Goal: Task Accomplishment & Management: Use online tool/utility

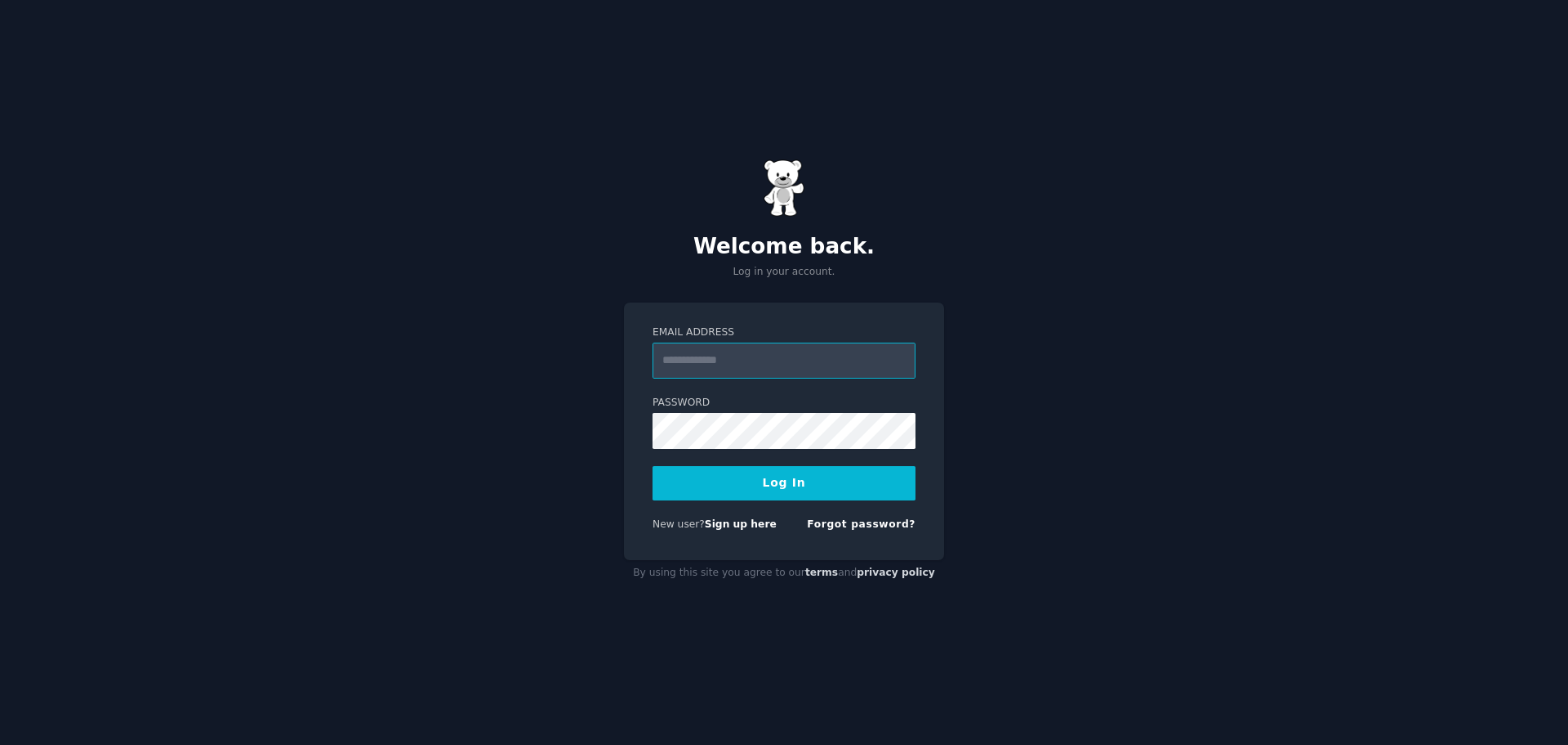
click at [849, 365] on input "Email Address" at bounding box center [784, 361] width 263 height 36
type input "**********"
click at [800, 406] on label "Password" at bounding box center [784, 403] width 263 height 15
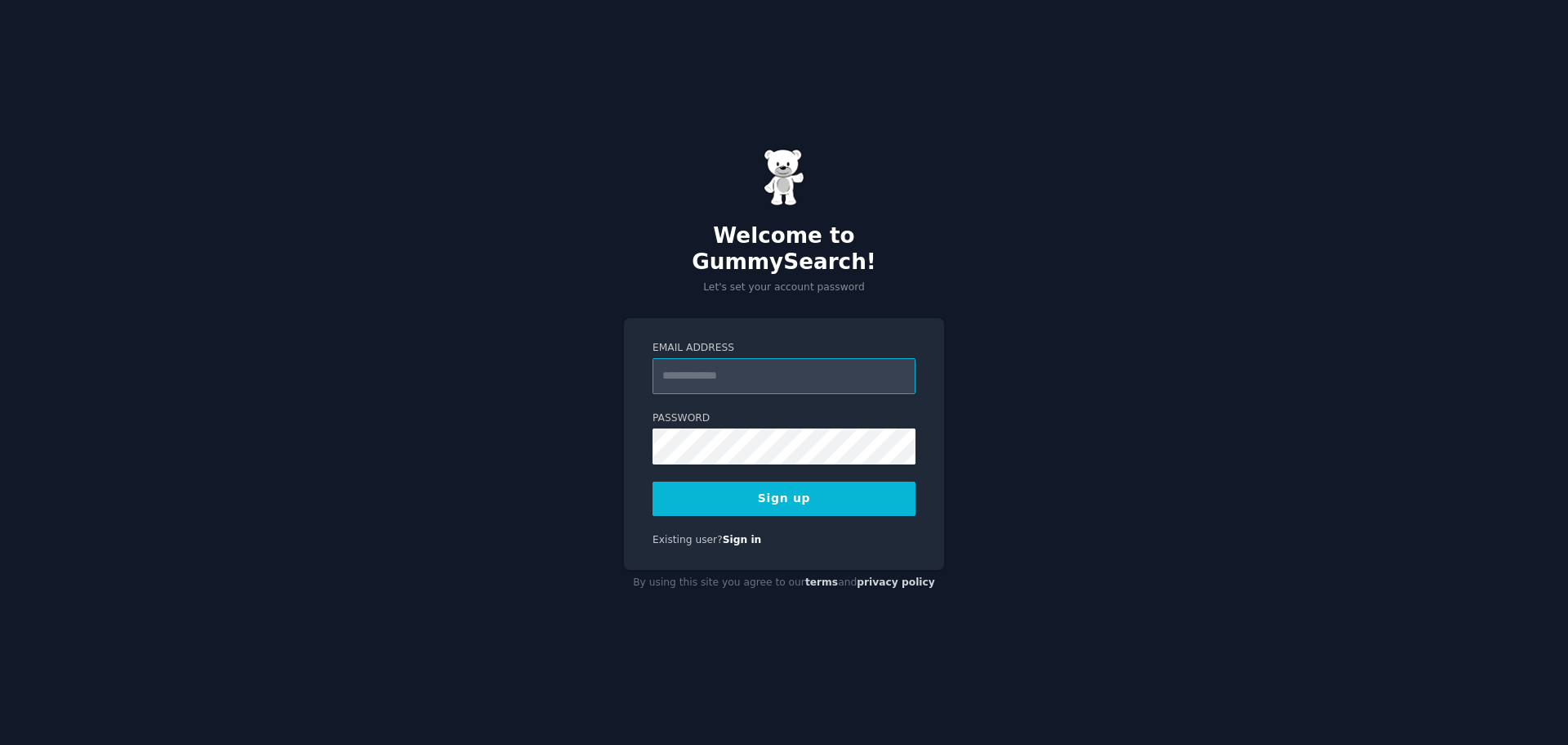
click at [843, 361] on input "Email Address" at bounding box center [784, 376] width 263 height 36
click at [835, 369] on input "Email Address" at bounding box center [784, 376] width 263 height 36
click at [724, 359] on input "Email Address" at bounding box center [784, 376] width 263 height 36
click at [760, 319] on div "Email Address Password Sign up Existing user? Sign in" at bounding box center [784, 444] width 320 height 252
click at [766, 368] on input "Email Address" at bounding box center [784, 376] width 263 height 36
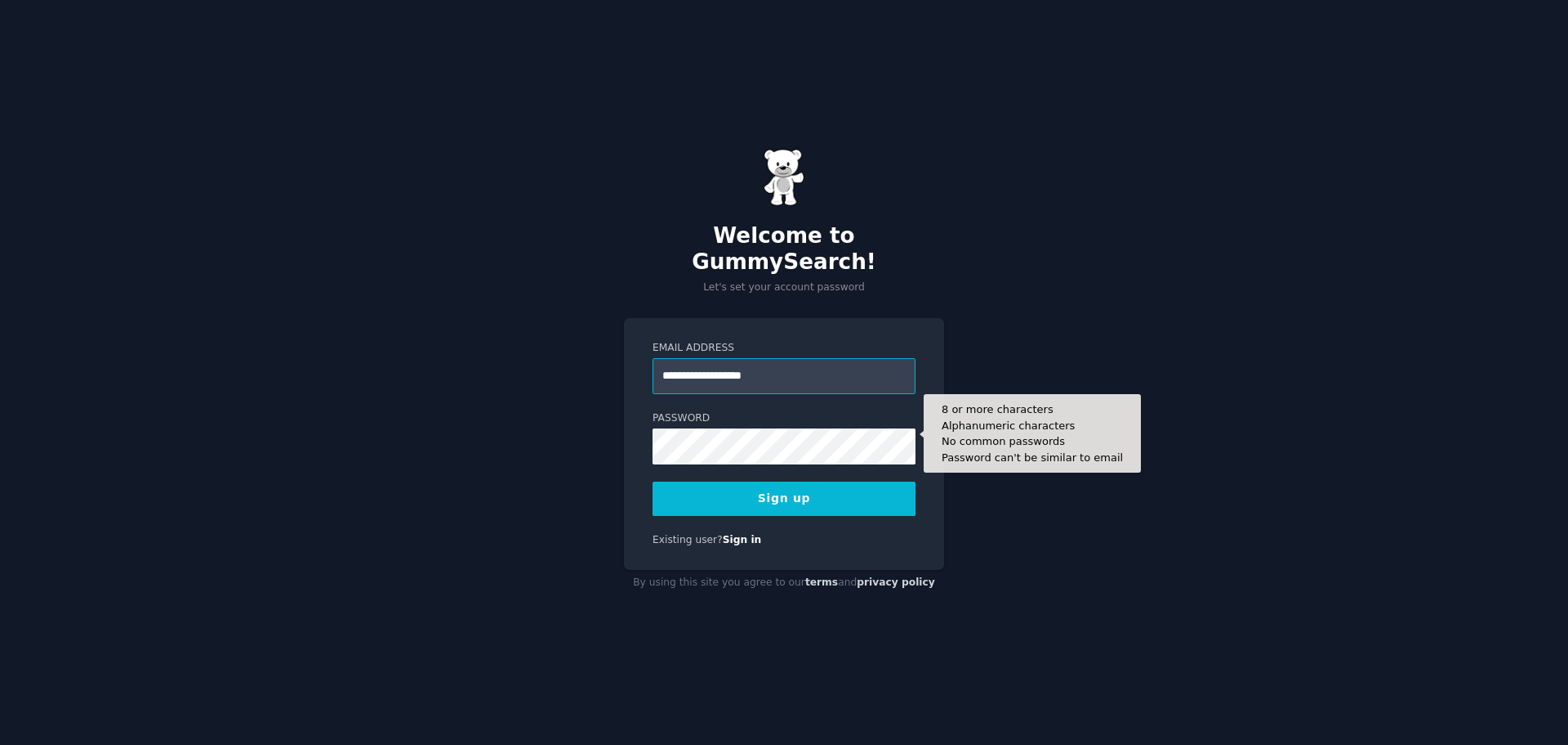
type input "**********"
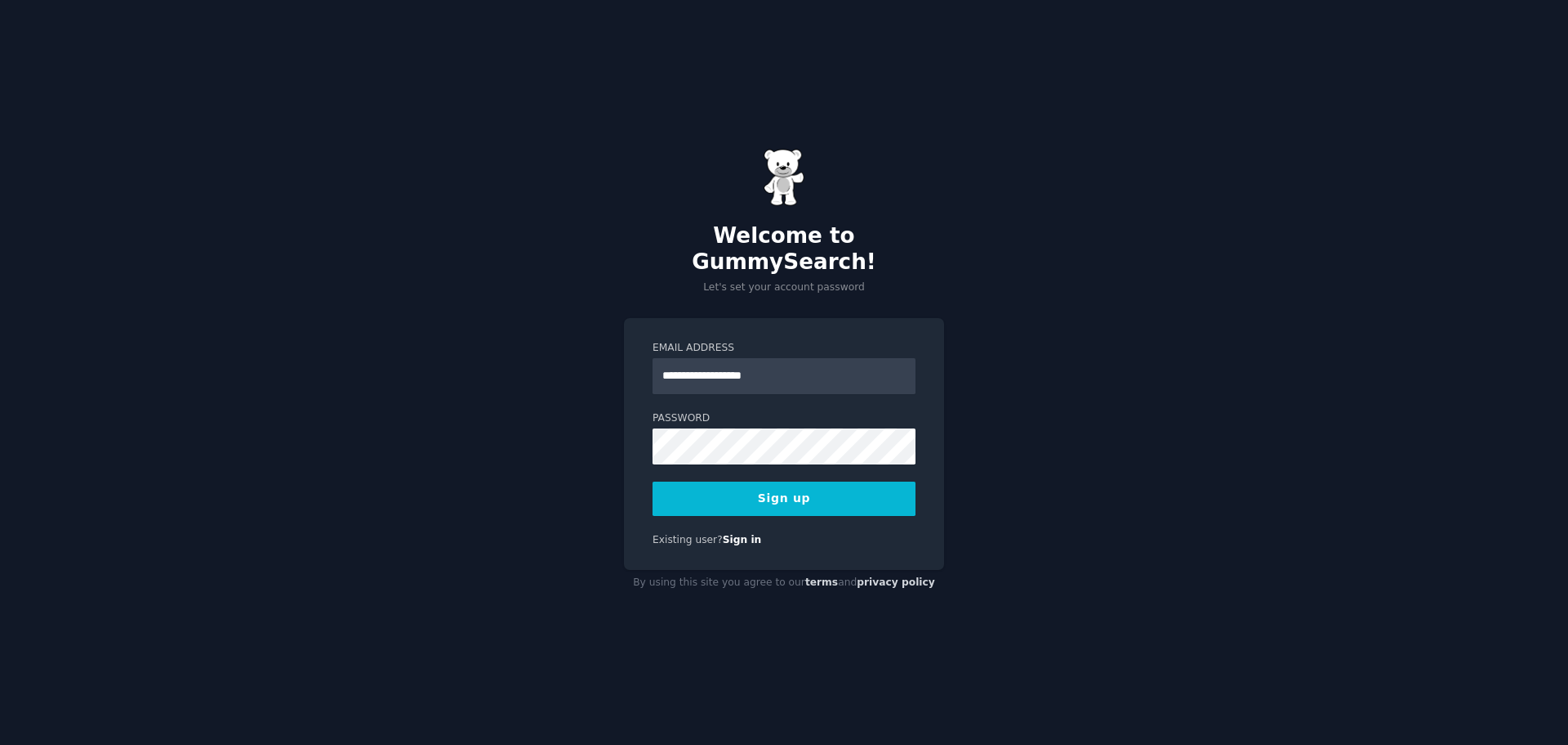
click at [828, 489] on button "Sign up" at bounding box center [784, 498] width 263 height 35
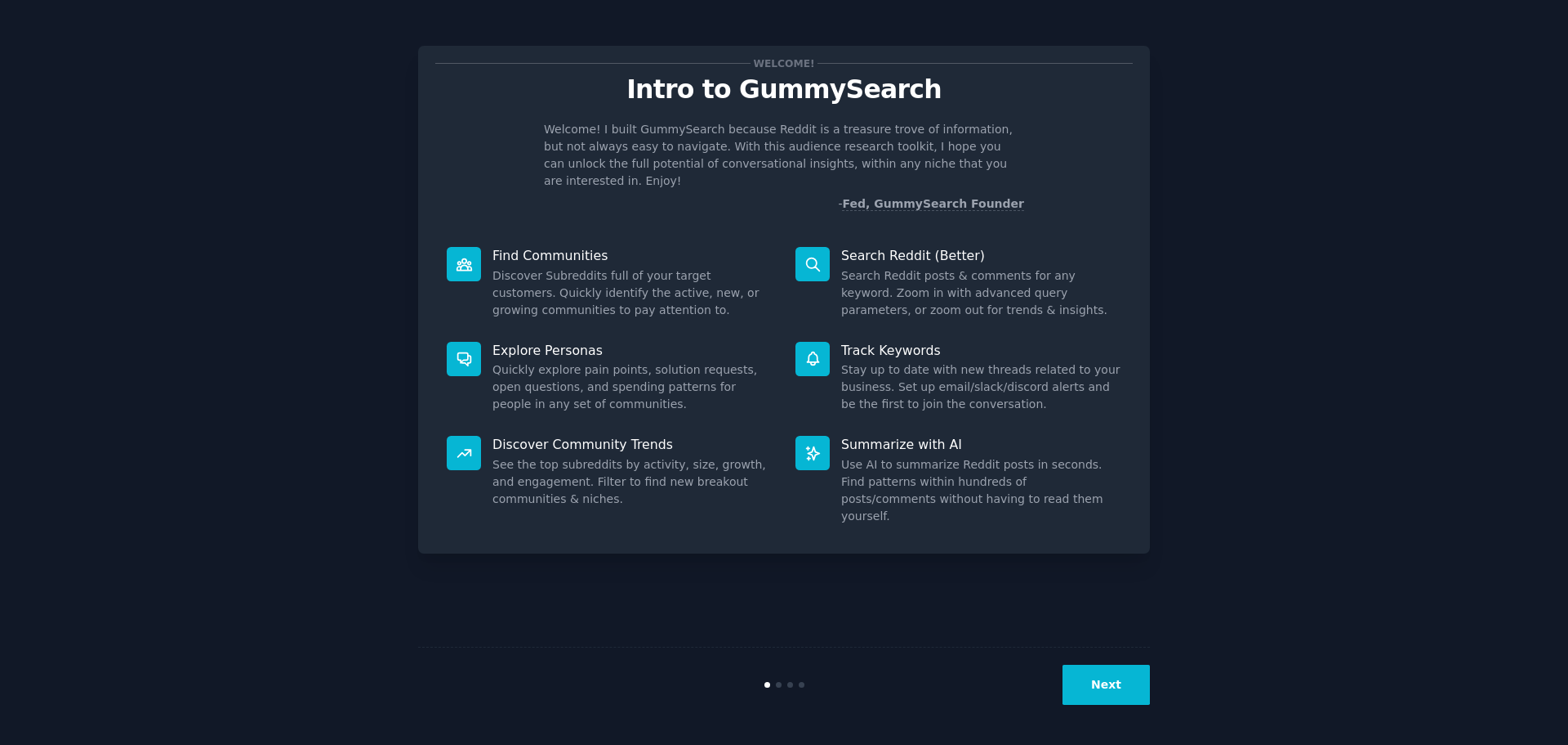
click at [1106, 693] on button "Next" at bounding box center [1107, 684] width 87 height 40
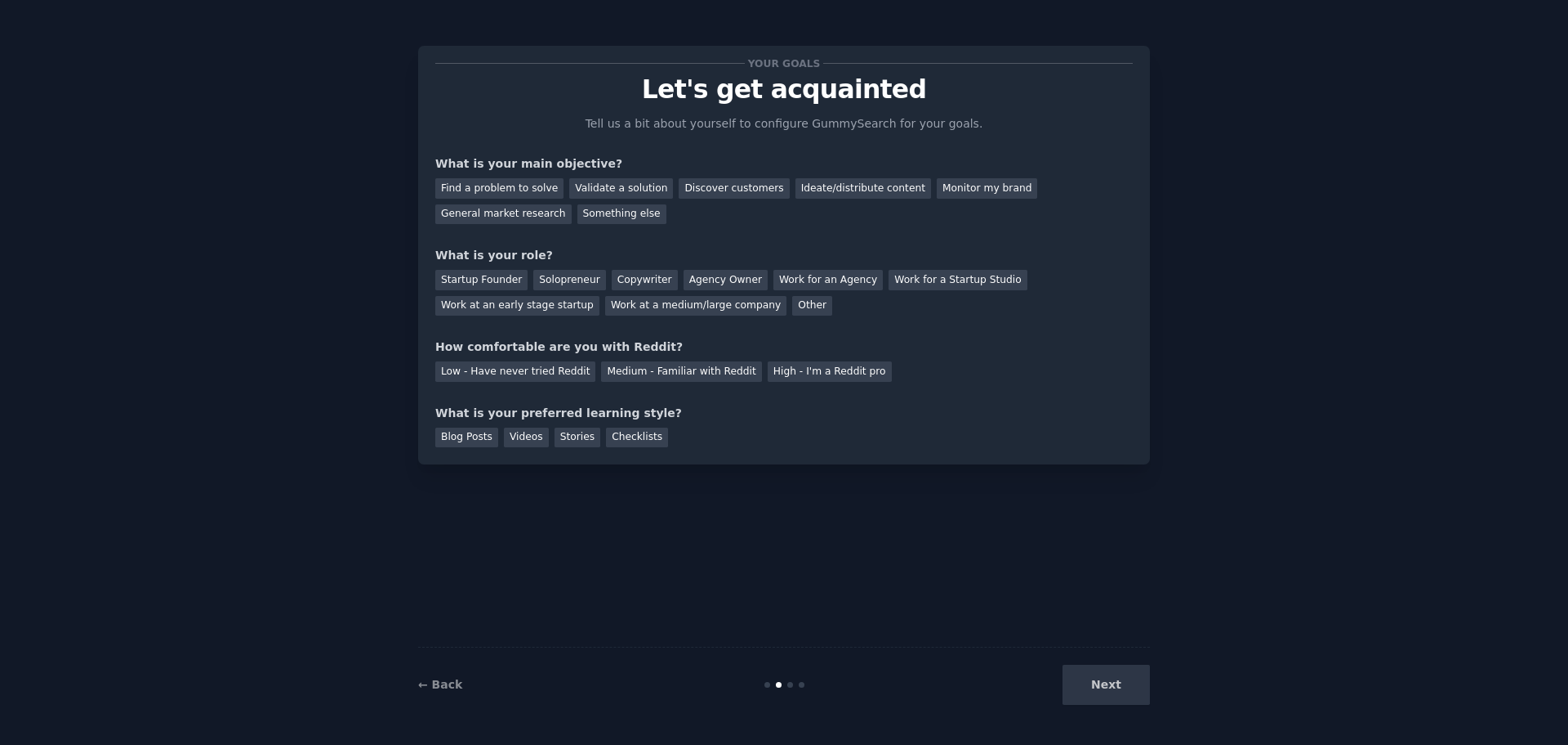
click at [1106, 693] on div "Next" at bounding box center [1028, 684] width 244 height 40
click at [535, 182] on div "Find a problem to solve" at bounding box center [500, 188] width 129 height 20
click at [586, 188] on div "Validate a solution" at bounding box center [621, 188] width 104 height 20
click at [528, 177] on div "Find a problem to solve Validate a solution Discover customers Ideate/distribut…" at bounding box center [784, 198] width 697 height 52
click at [519, 185] on div "Find a problem to solve" at bounding box center [500, 188] width 129 height 20
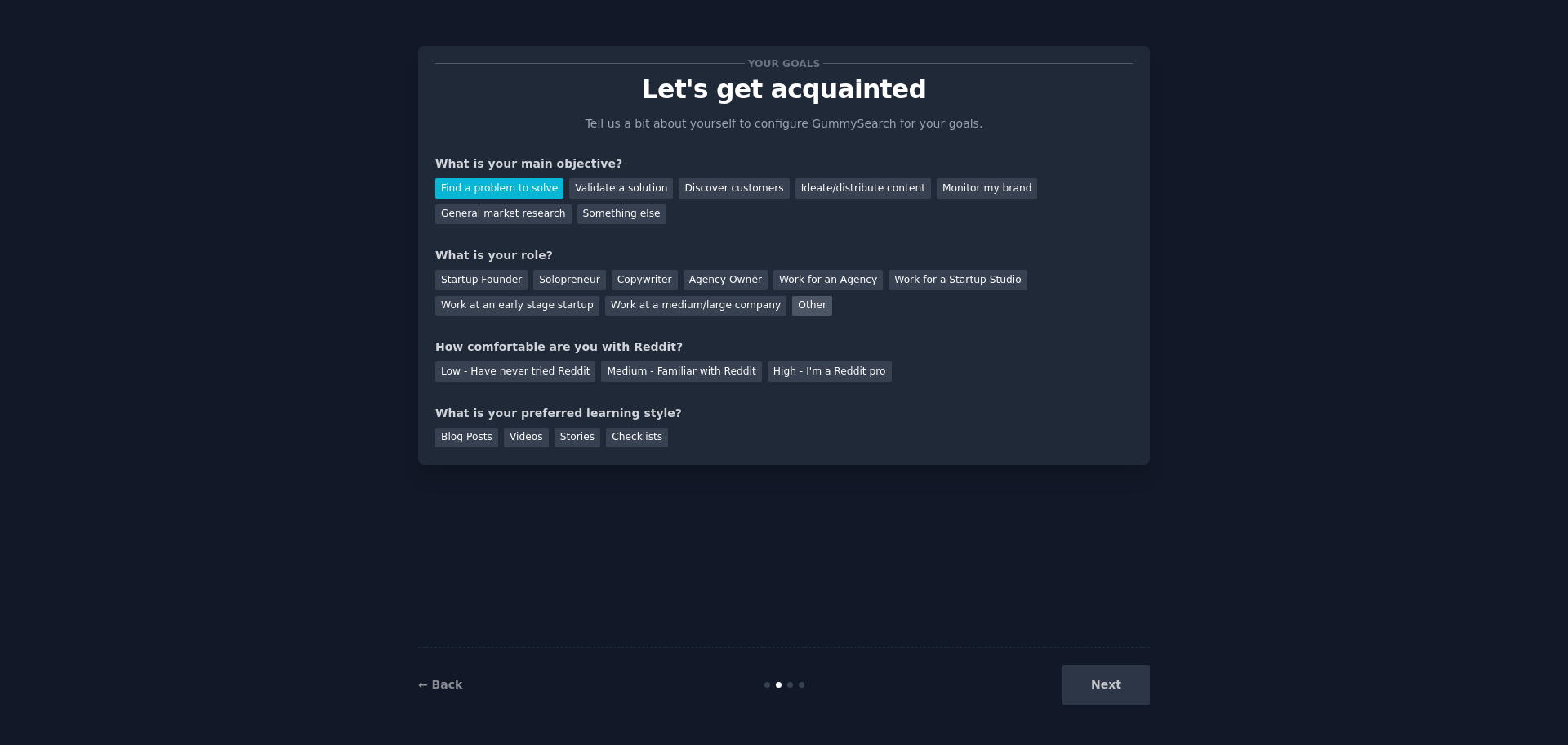
click at [792, 305] on div "Other" at bounding box center [812, 305] width 40 height 20
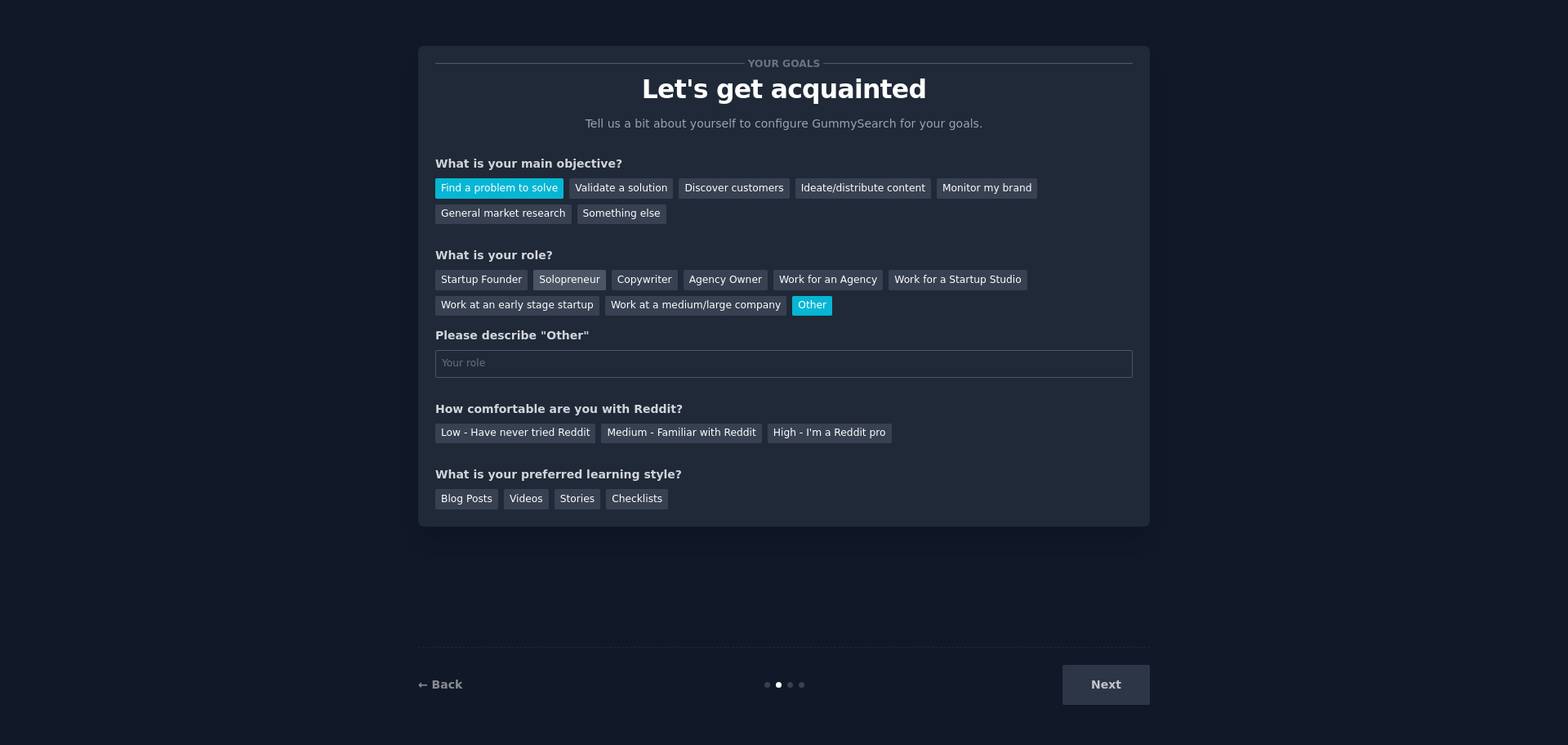
click at [539, 277] on div "Solopreneur" at bounding box center [569, 280] width 72 height 20
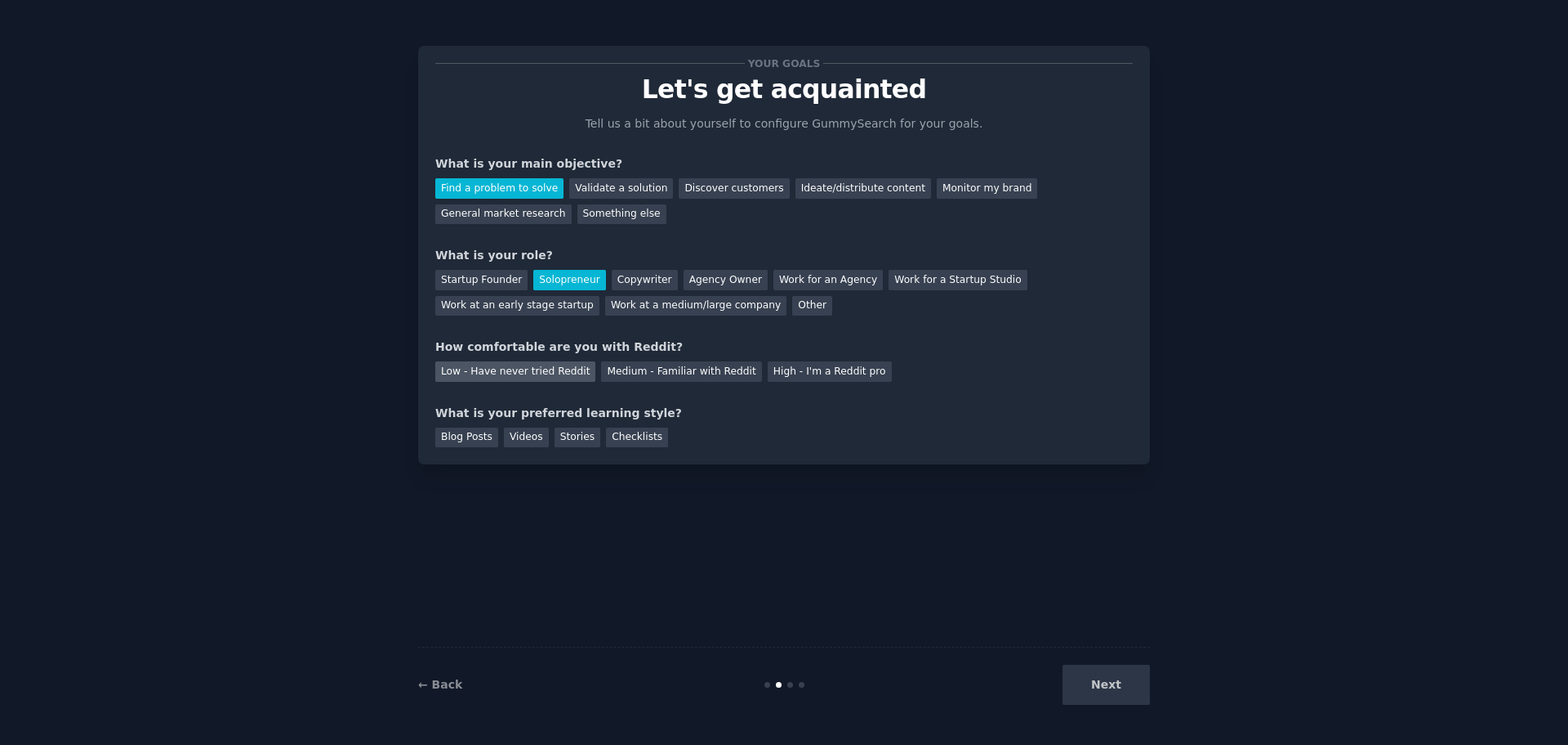
click at [521, 374] on div "Low - Have never tried Reddit" at bounding box center [516, 371] width 160 height 20
click at [654, 365] on div "Medium - Familiar with Reddit" at bounding box center [681, 371] width 160 height 20
click at [458, 438] on div "Blog Posts" at bounding box center [467, 437] width 63 height 20
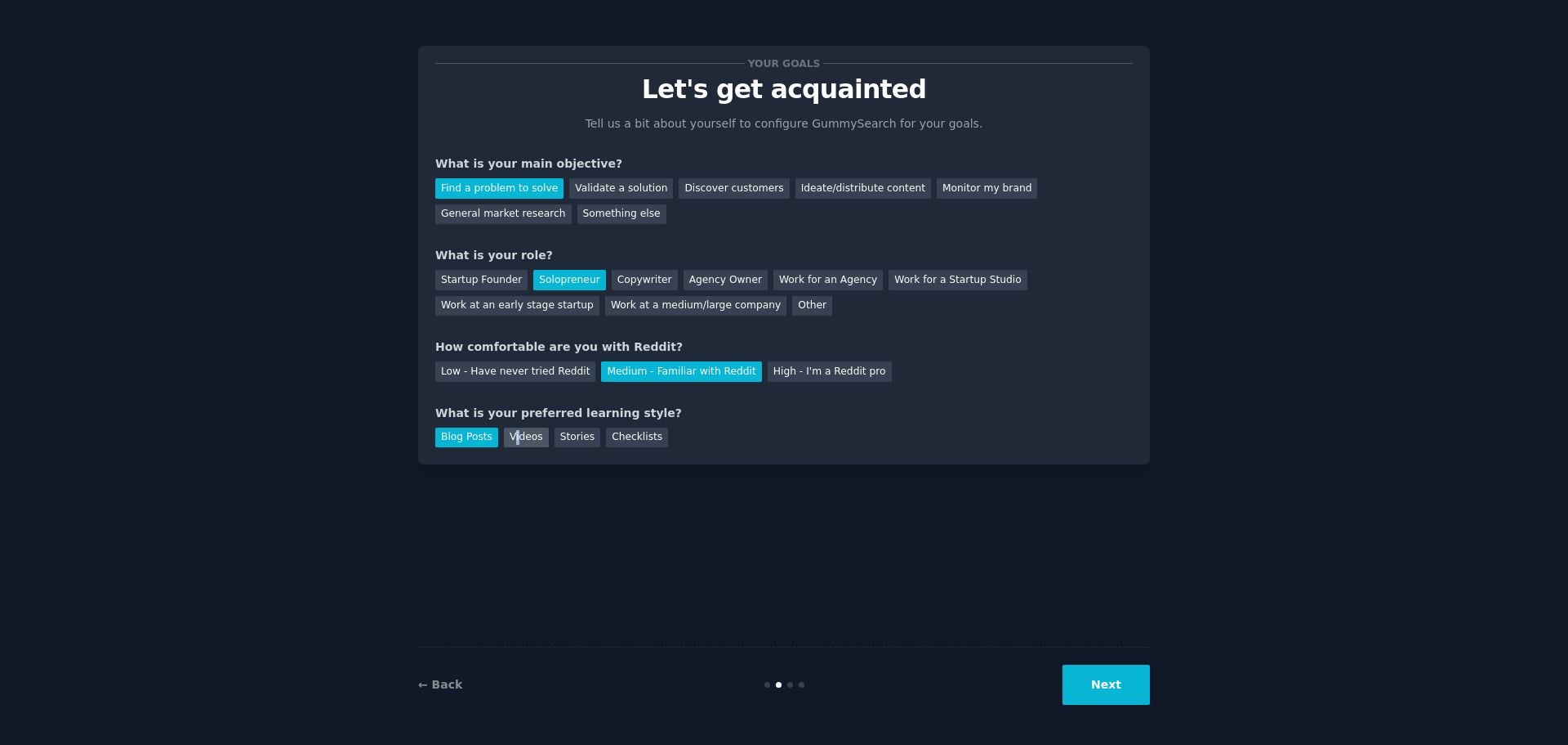
click at [512, 440] on div "Videos" at bounding box center [526, 437] width 45 height 20
click at [558, 439] on div "Stories" at bounding box center [578, 437] width 46 height 20
click at [609, 437] on div "Checklists" at bounding box center [637, 437] width 62 height 20
click at [465, 439] on div "Blog Posts" at bounding box center [467, 437] width 63 height 20
click at [1111, 679] on button "Next" at bounding box center [1107, 684] width 87 height 40
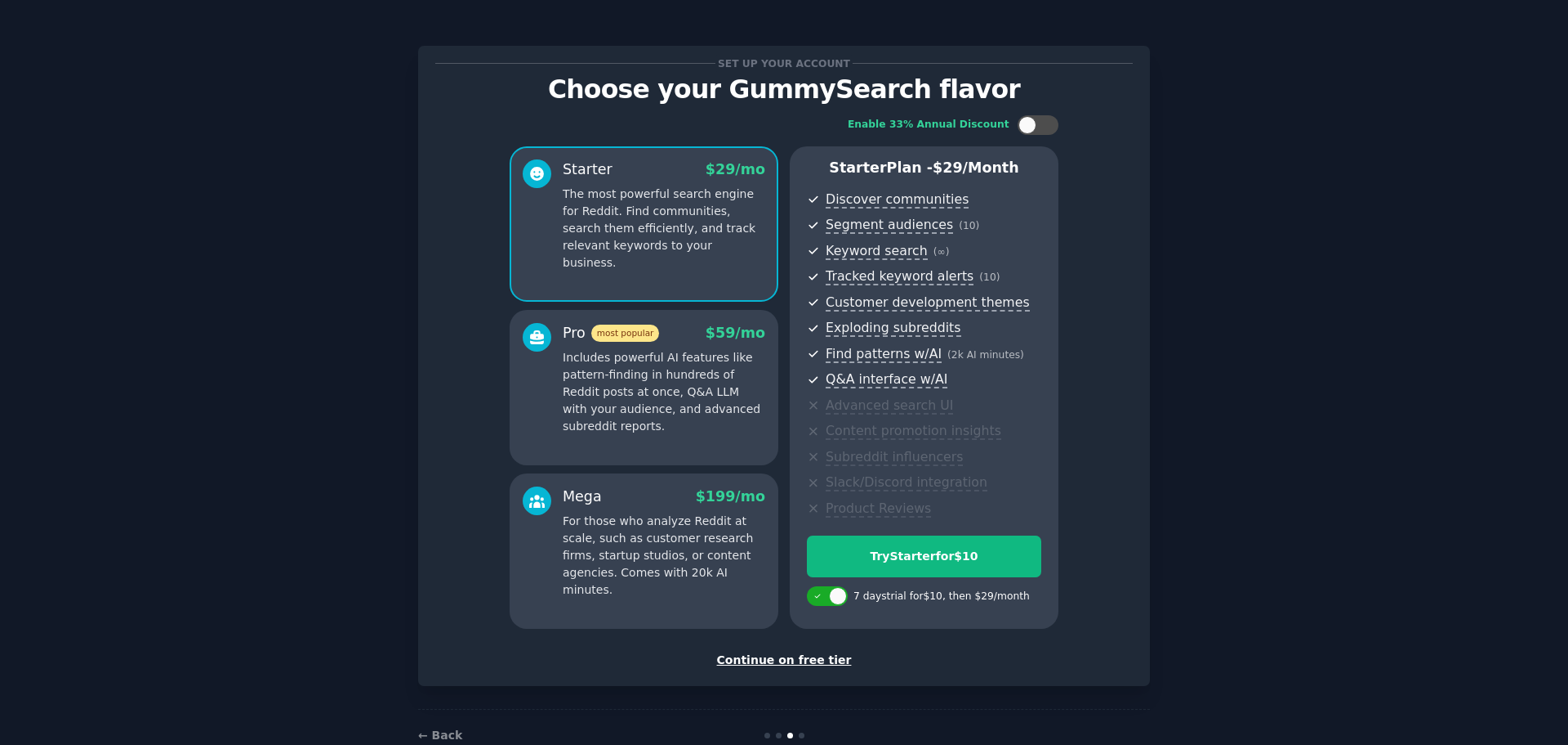
click at [808, 661] on div "Continue on free tier" at bounding box center [784, 660] width 697 height 17
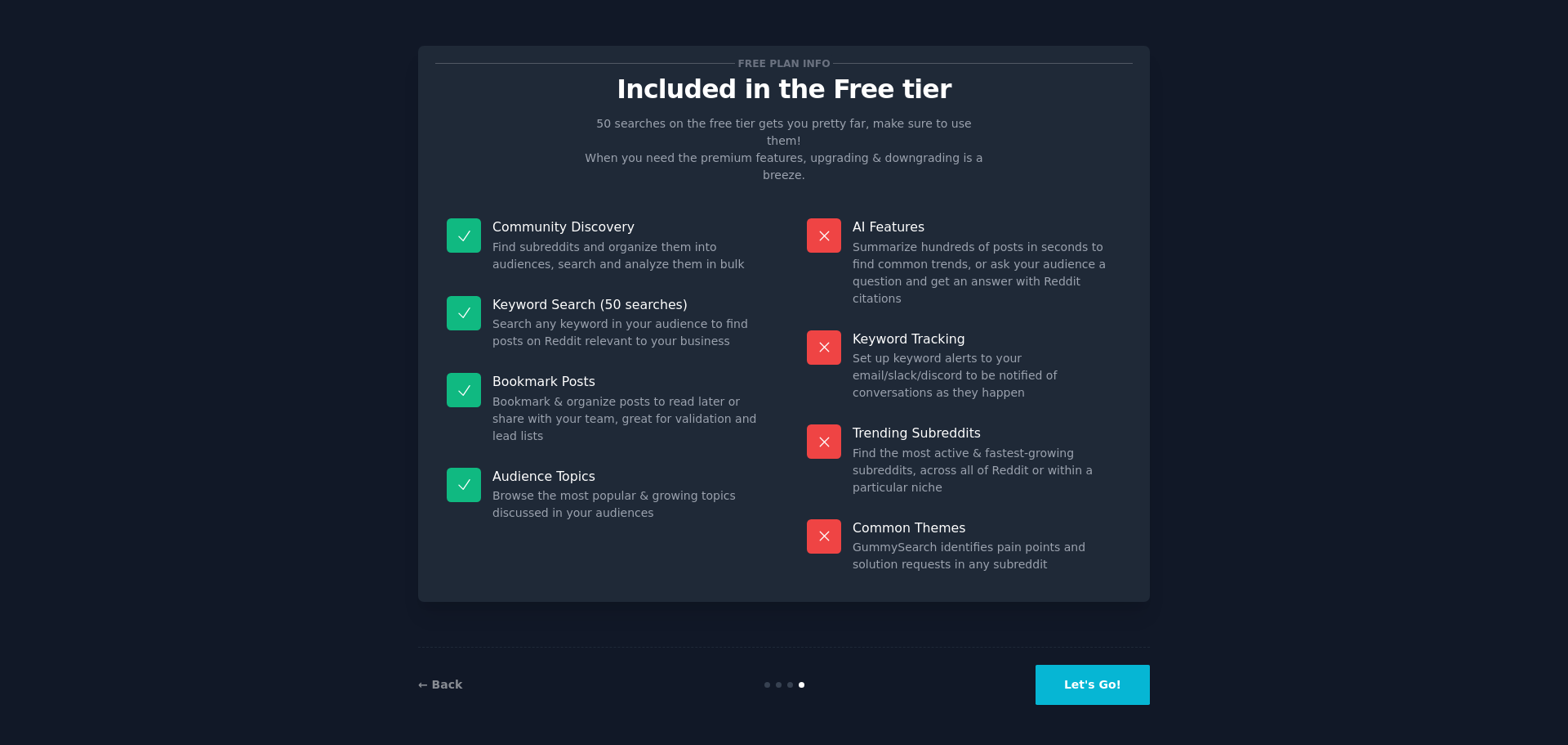
click at [1072, 694] on button "Let's Go!" at bounding box center [1092, 684] width 114 height 40
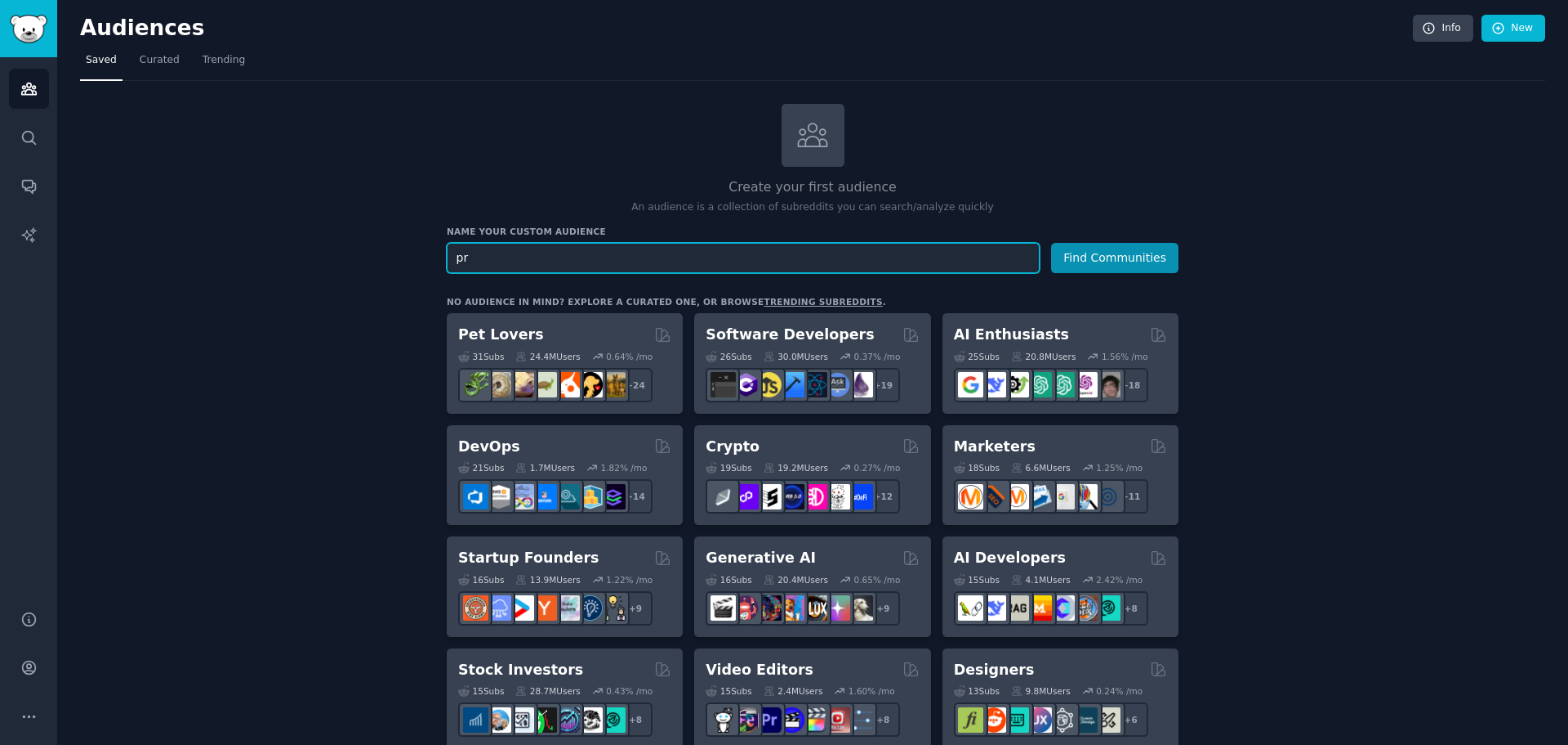
type input "p"
type input "fashion"
click at [1052, 242] on button "Find Communities" at bounding box center [1115, 258] width 128 height 30
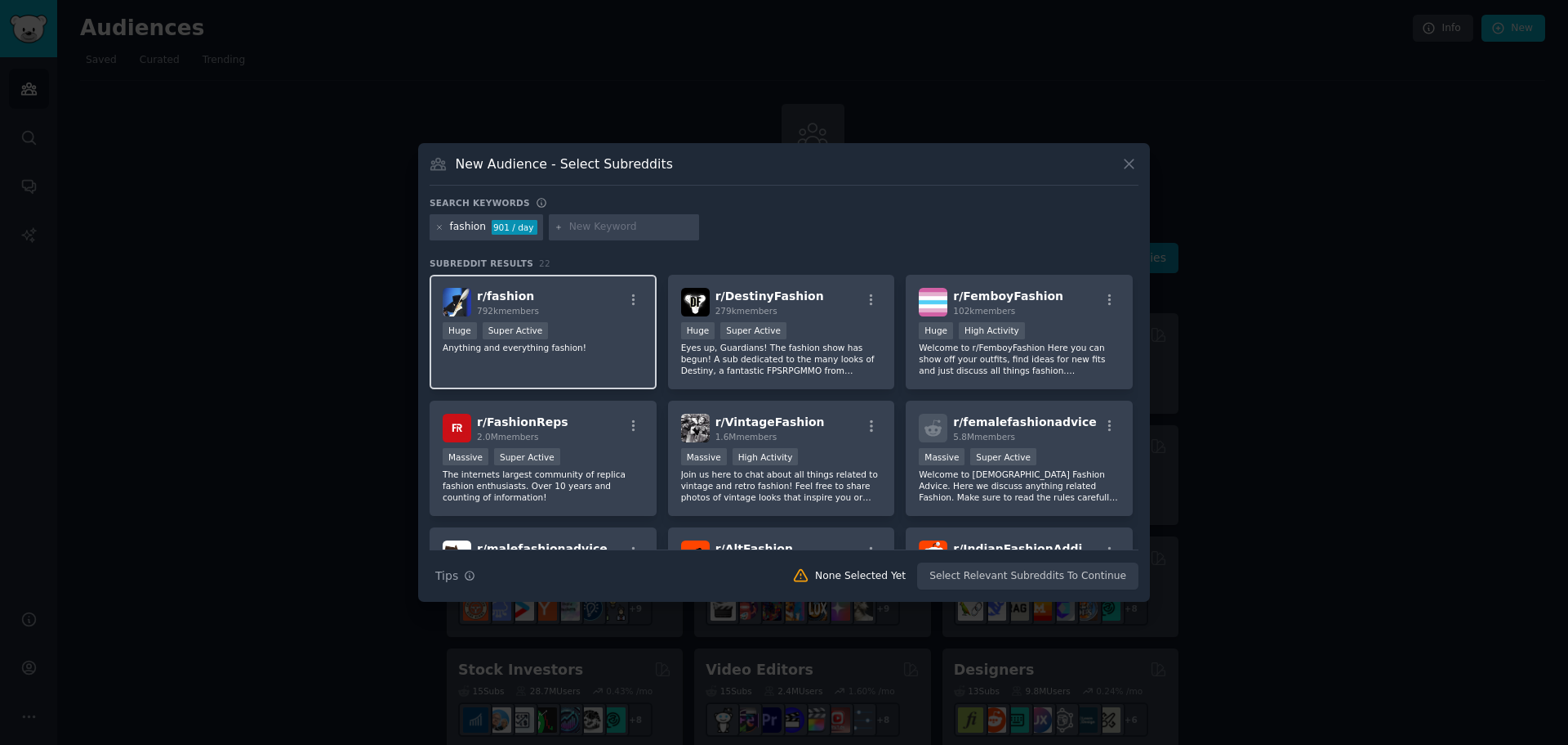
click at [569, 297] on div "r/ fashion 792k members" at bounding box center [543, 302] width 201 height 28
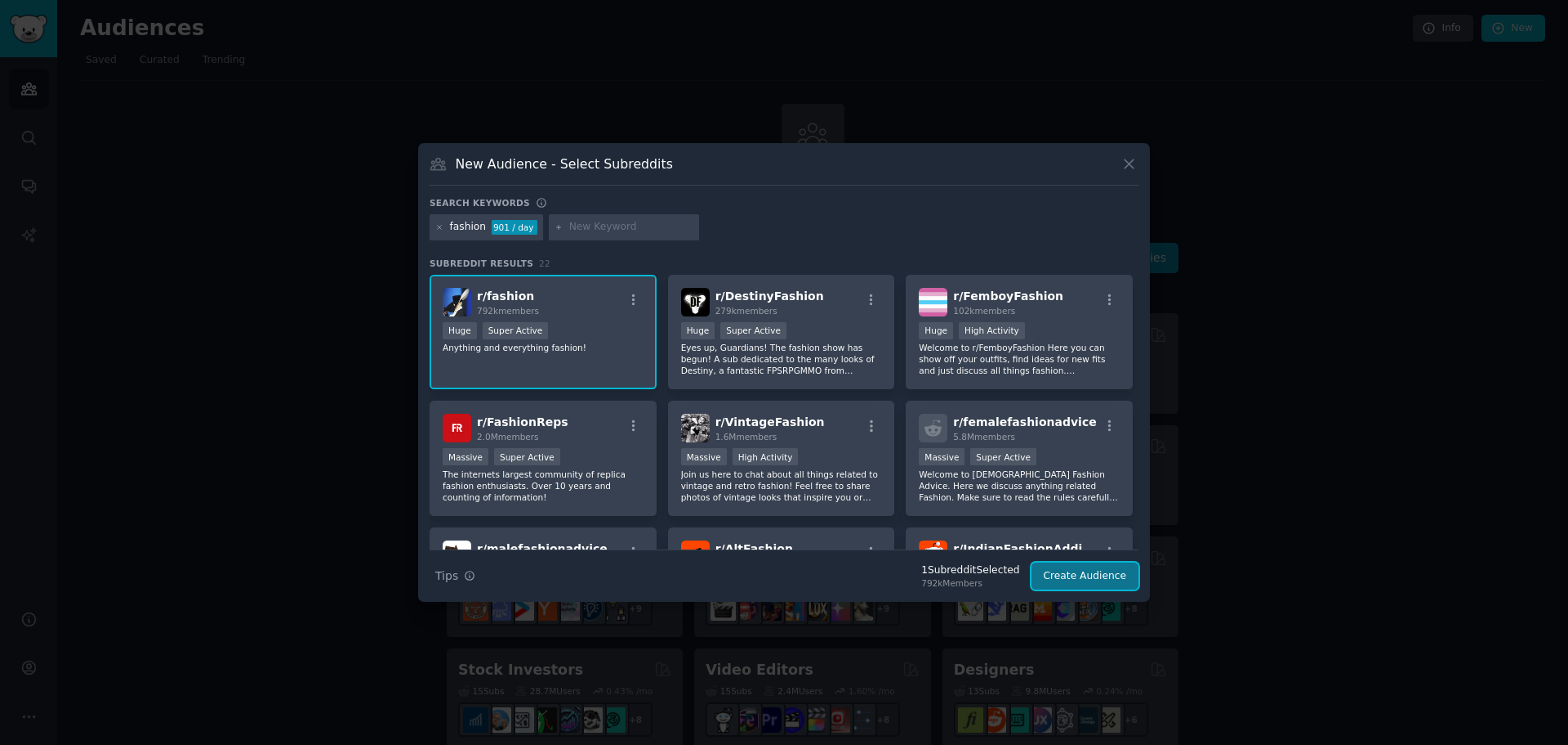
click at [1094, 574] on button "Create Audience" at bounding box center [1086, 575] width 108 height 28
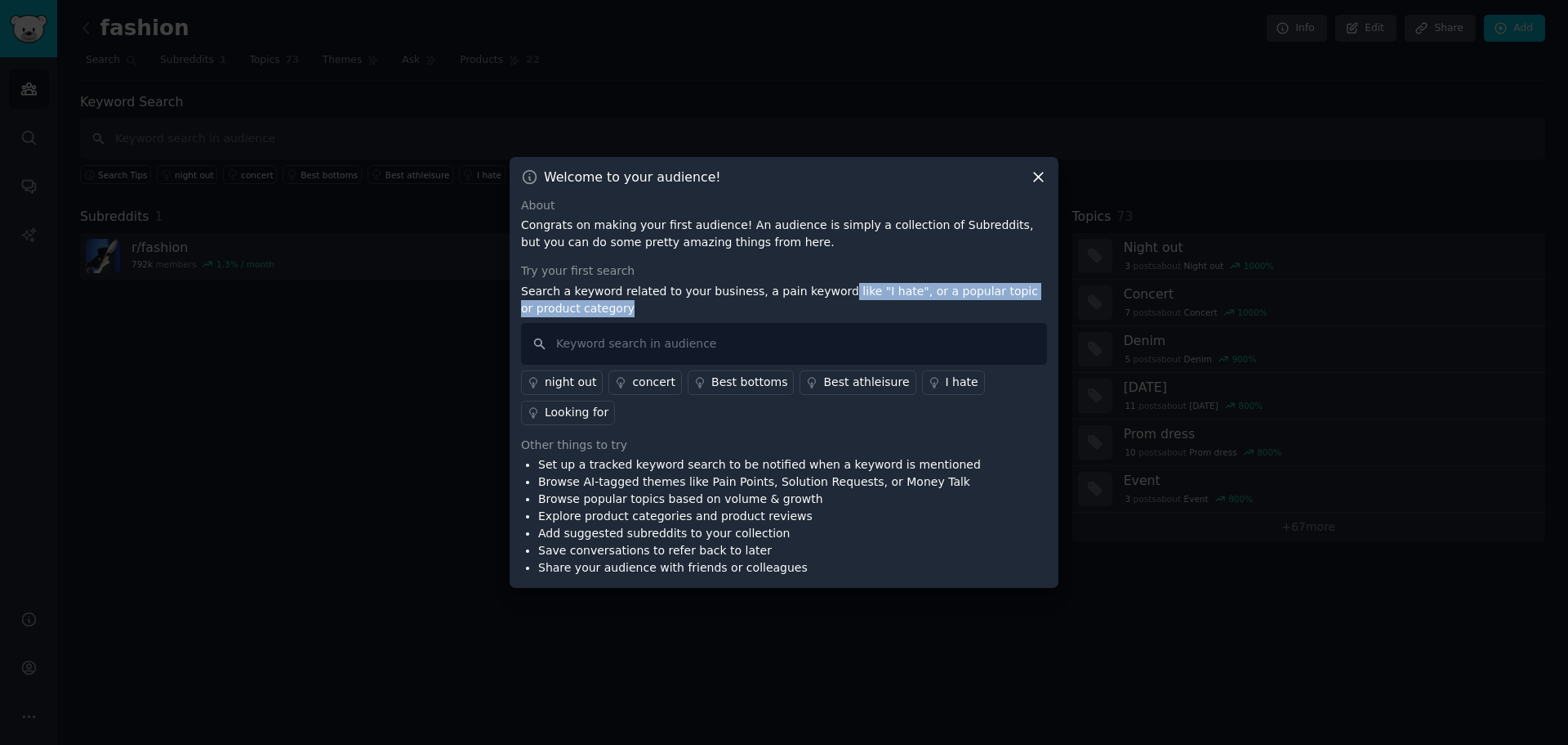
drag, startPoint x: 815, startPoint y: 286, endPoint x: 816, endPoint y: 305, distance: 19.0
click at [816, 305] on p "Search a keyword related to your business, a pain keyword like "I hate", or a p…" at bounding box center [784, 299] width 526 height 35
click at [741, 339] on input "text" at bounding box center [784, 344] width 526 height 42
click at [733, 376] on div "Best bottoms" at bounding box center [750, 382] width 76 height 17
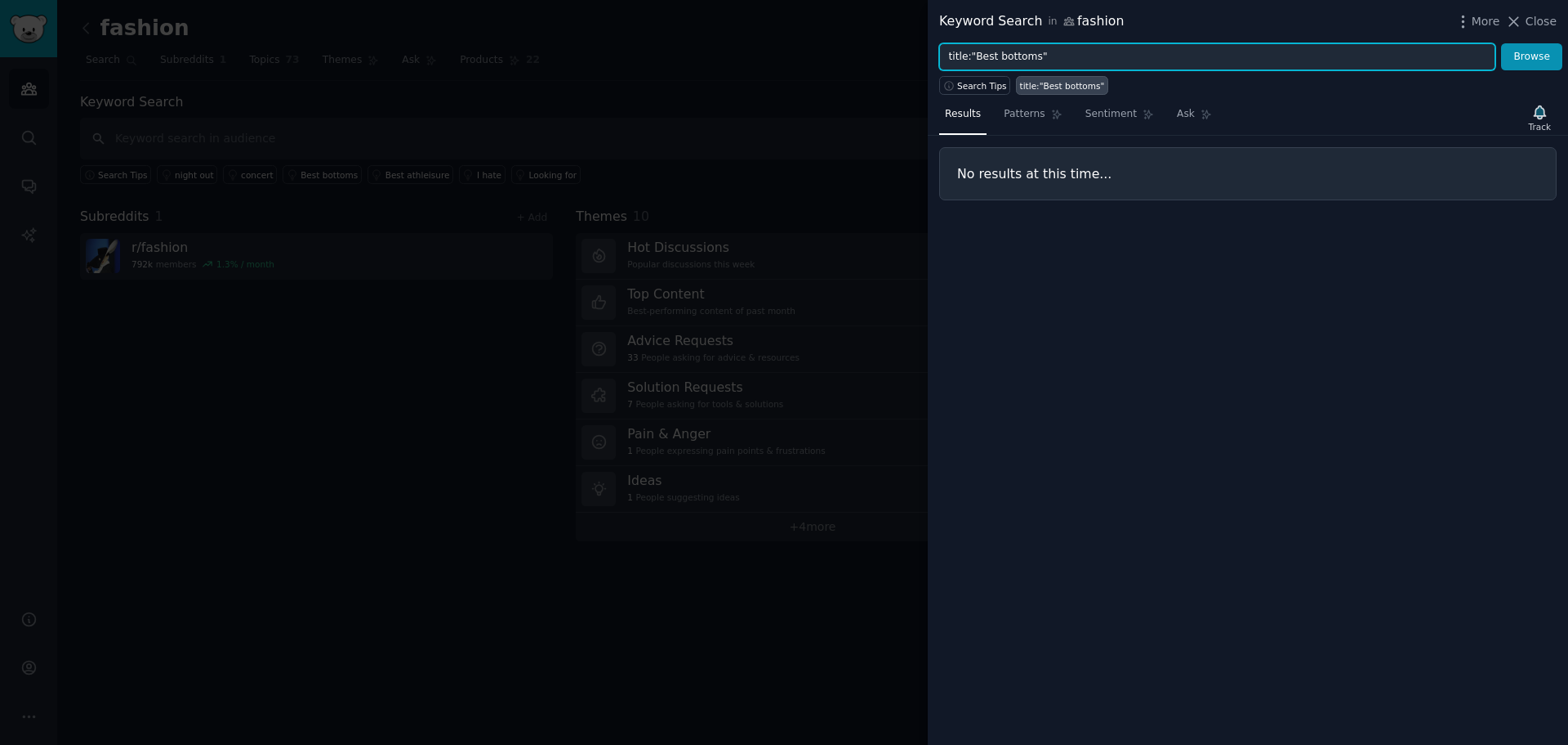
drag, startPoint x: 1091, startPoint y: 59, endPoint x: 893, endPoint y: 59, distance: 198.0
click at [893, 59] on div "Keyword Search in fashion More Close title:"Best bottoms" Browse Search Tips ti…" at bounding box center [784, 372] width 1568 height 745
type input "d"
type input "g"
type input "how to dress up"
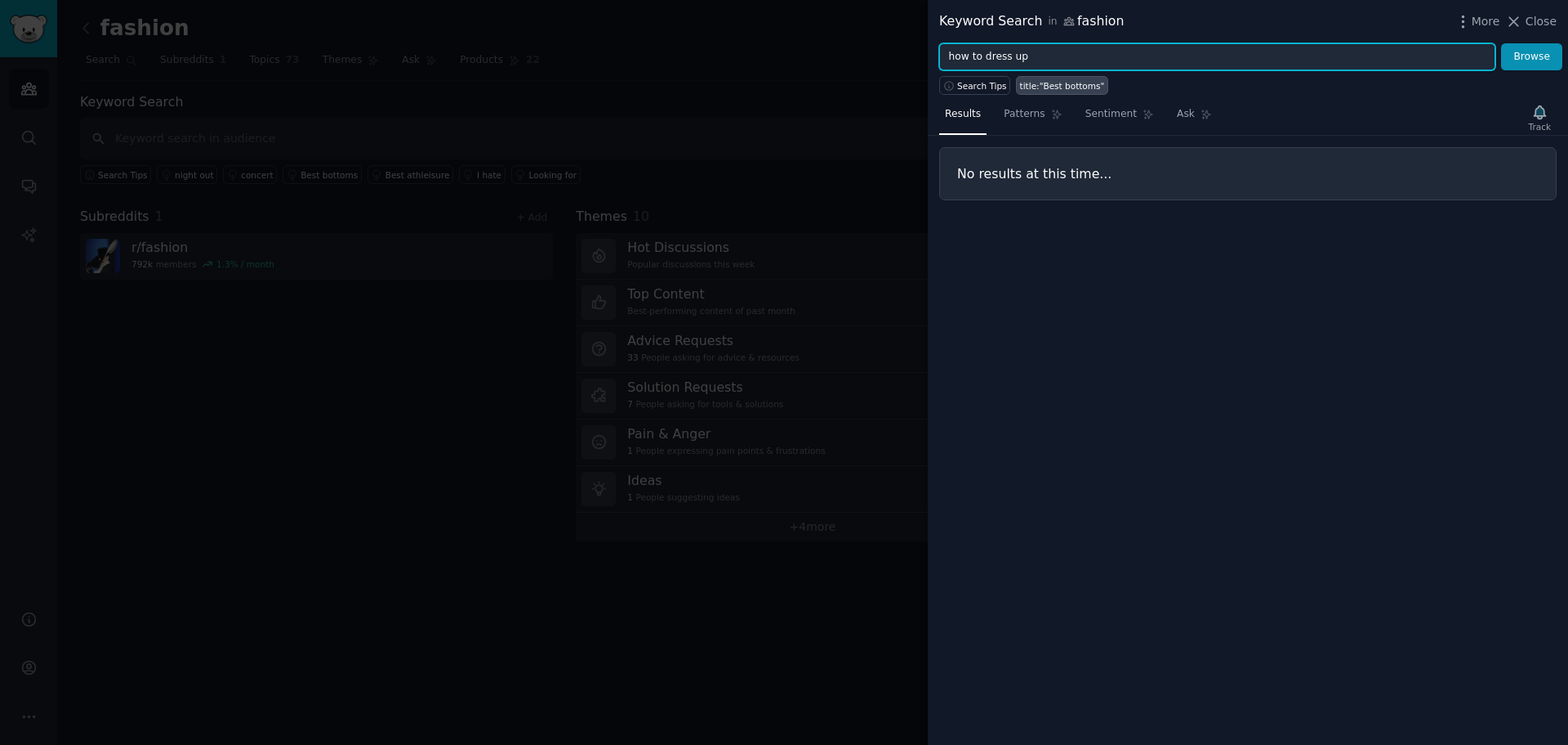
click at [1501, 44] on button "Browse" at bounding box center [1532, 57] width 61 height 28
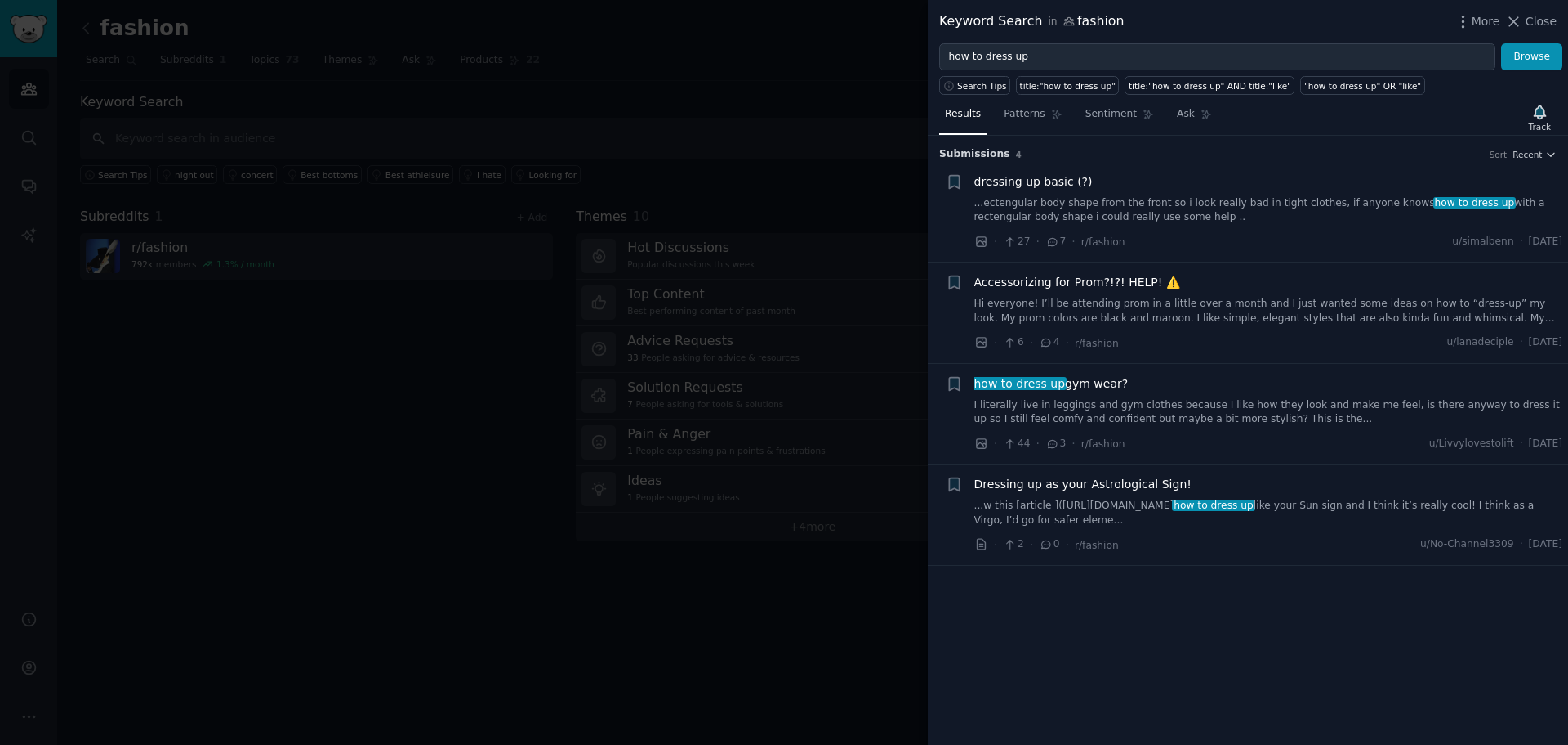
click at [746, 256] on div at bounding box center [784, 372] width 1568 height 745
